Goal: Navigation & Orientation: Understand site structure

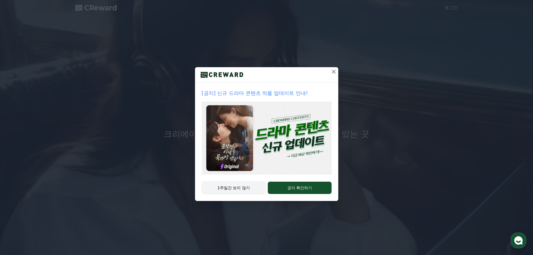
click at [244, 189] on button "1주일간 보지 않기" at bounding box center [234, 187] width 64 height 13
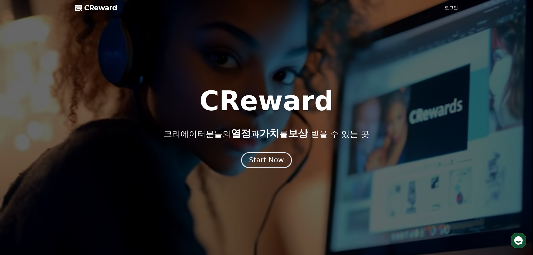
click at [272, 163] on div "Start Now" at bounding box center [266, 160] width 35 height 10
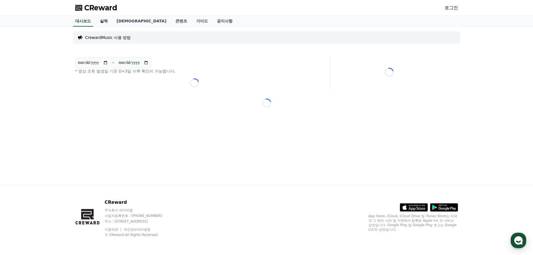
click at [102, 21] on link "실적" at bounding box center [103, 21] width 17 height 11
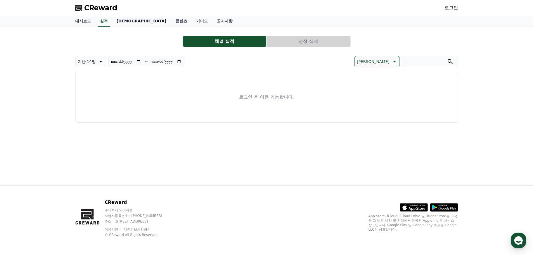
click at [121, 21] on link "[DEMOGRAPHIC_DATA]" at bounding box center [141, 21] width 59 height 11
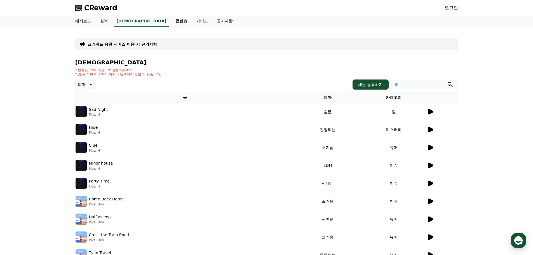
click at [171, 24] on link "콘텐츠" at bounding box center [181, 21] width 21 height 11
click at [192, 22] on link "가이드" at bounding box center [202, 21] width 21 height 11
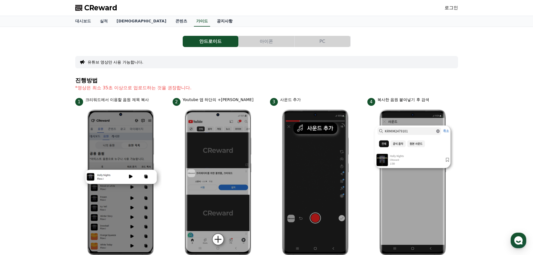
click at [212, 18] on link "공지사항" at bounding box center [224, 21] width 25 height 11
